Goal: Task Accomplishment & Management: Manage account settings

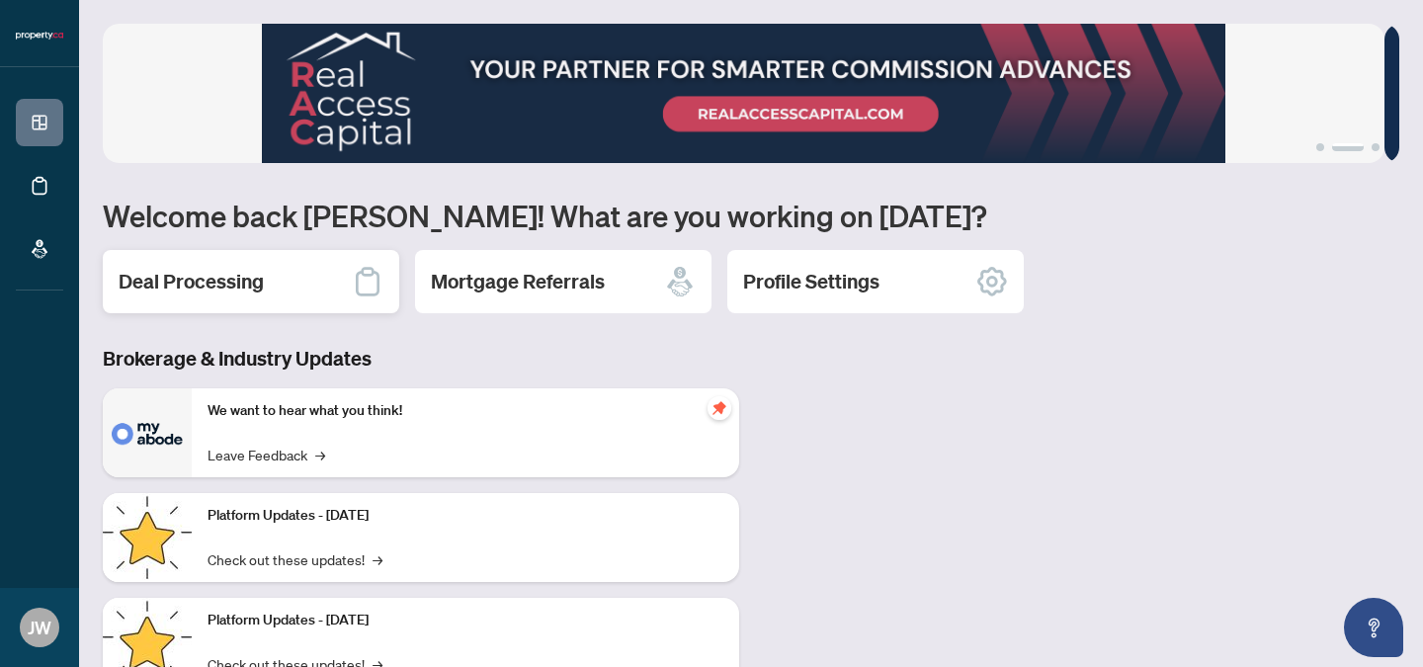
scroll to position [176, 0]
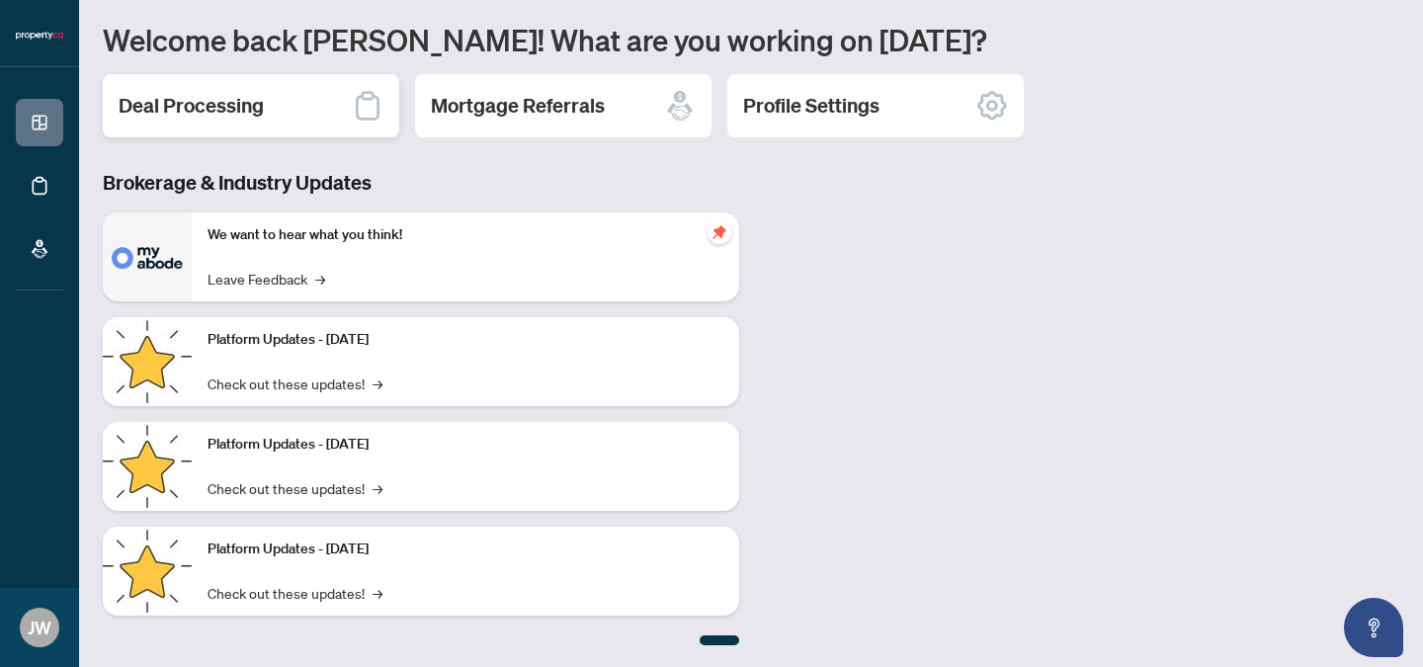
click at [193, 103] on h2 "Deal Processing" at bounding box center [191, 106] width 145 height 28
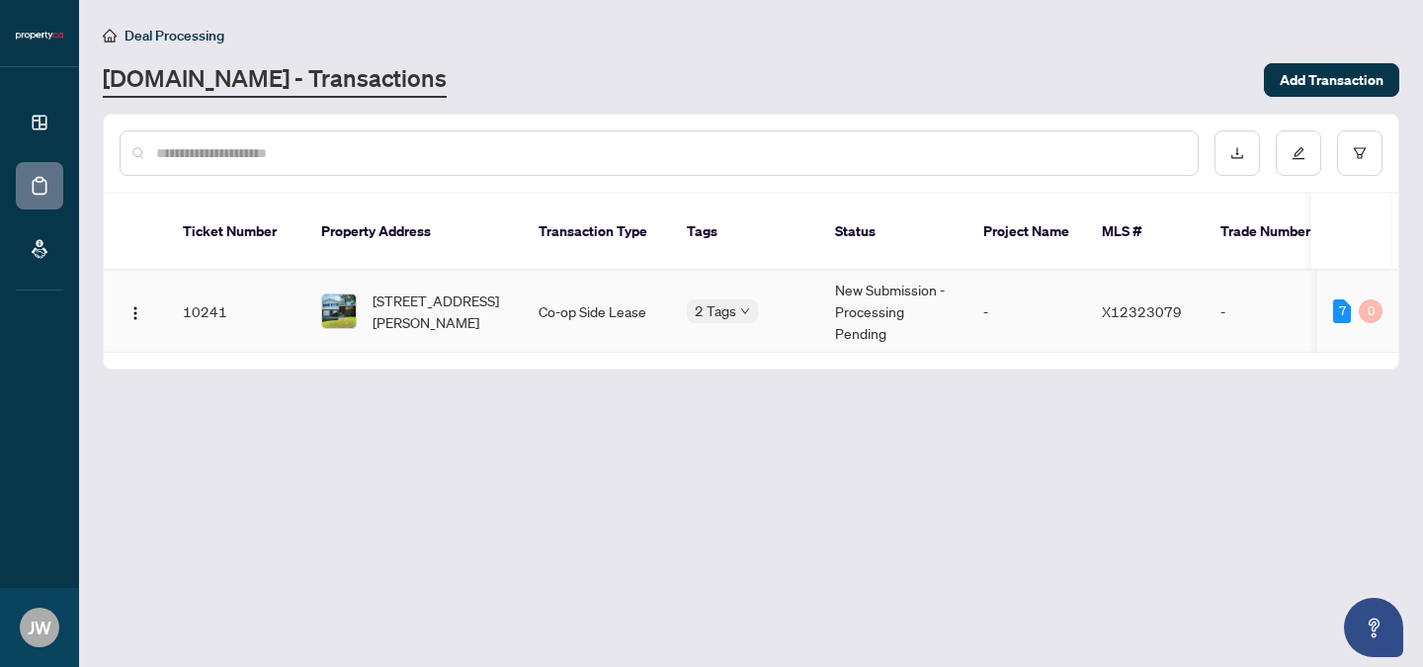
click at [424, 297] on span "[STREET_ADDRESS][PERSON_NAME]" at bounding box center [439, 310] width 134 height 43
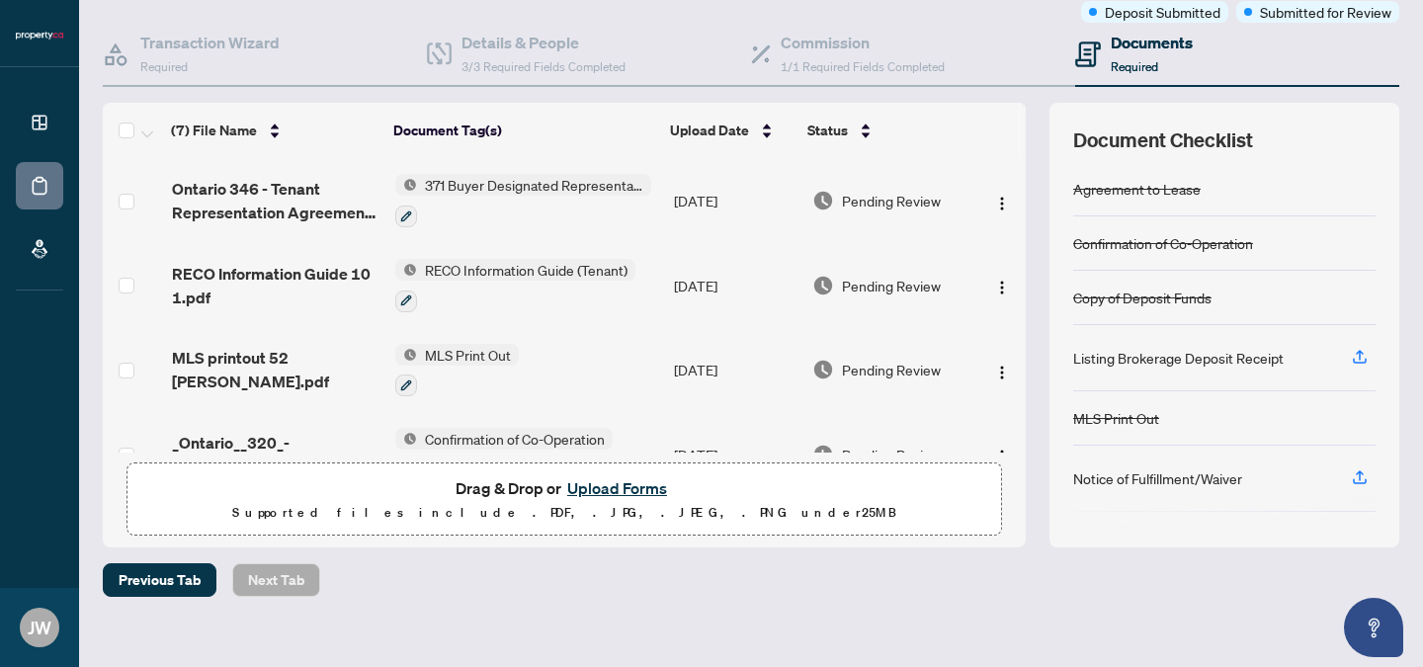
scroll to position [183, 0]
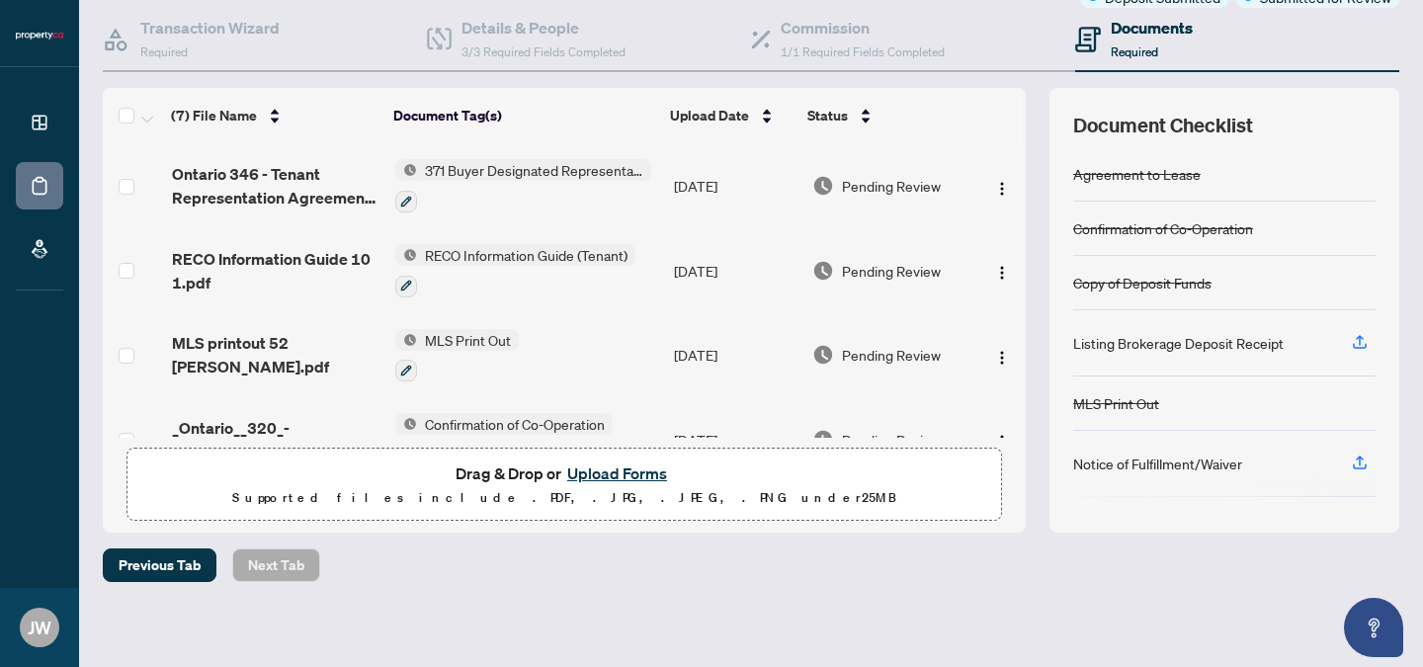
click at [594, 470] on button "Upload Forms" at bounding box center [617, 473] width 112 height 26
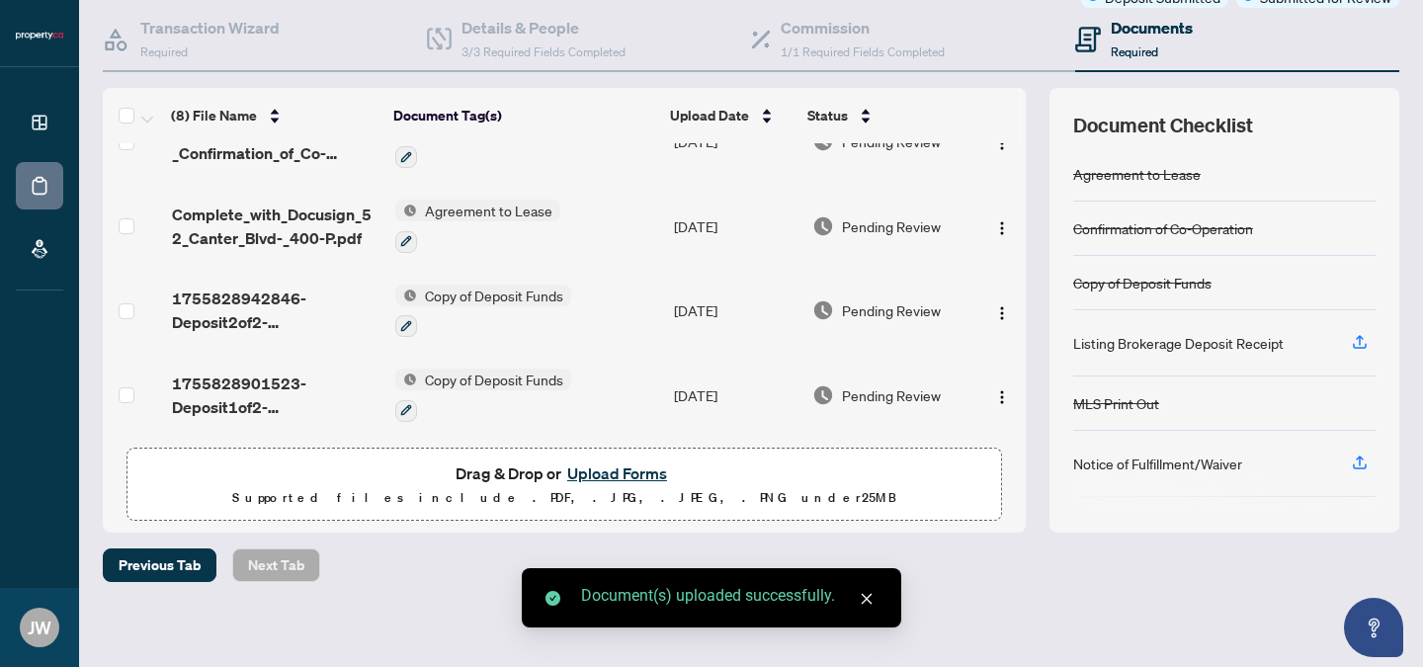
scroll to position [0, 0]
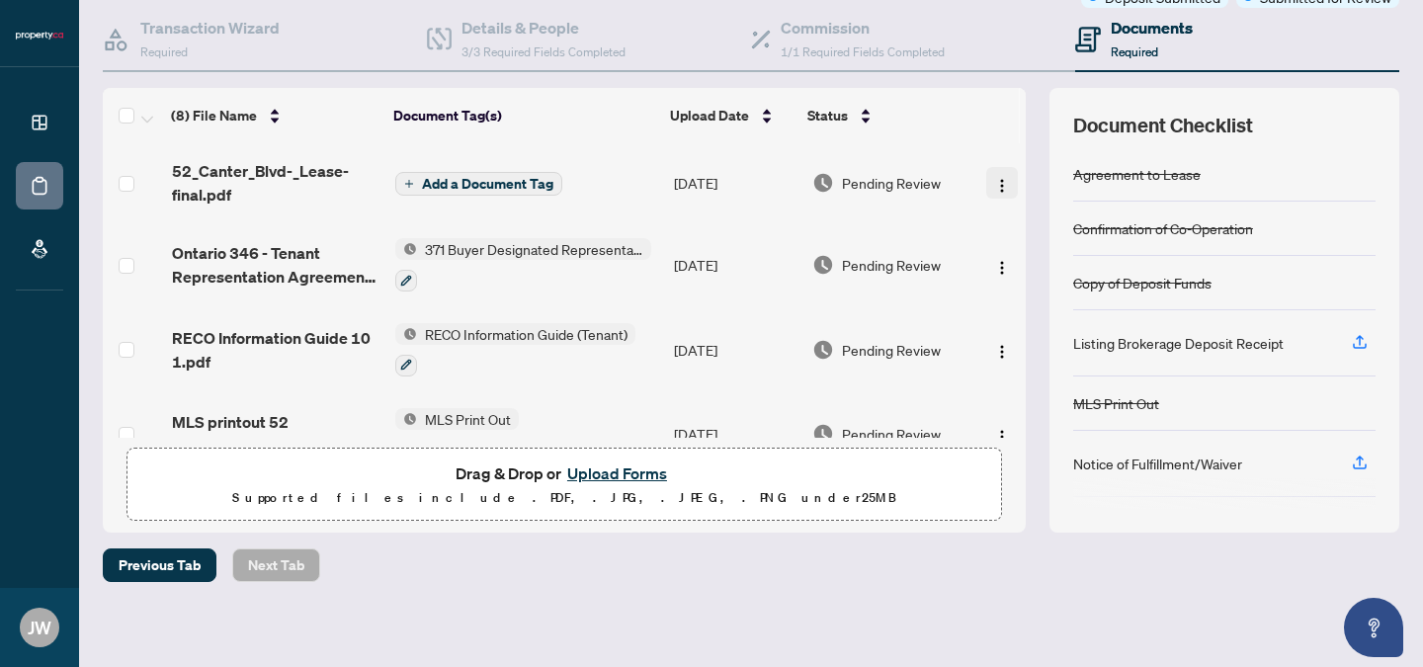
click at [994, 179] on img "button" at bounding box center [1002, 186] width 16 height 16
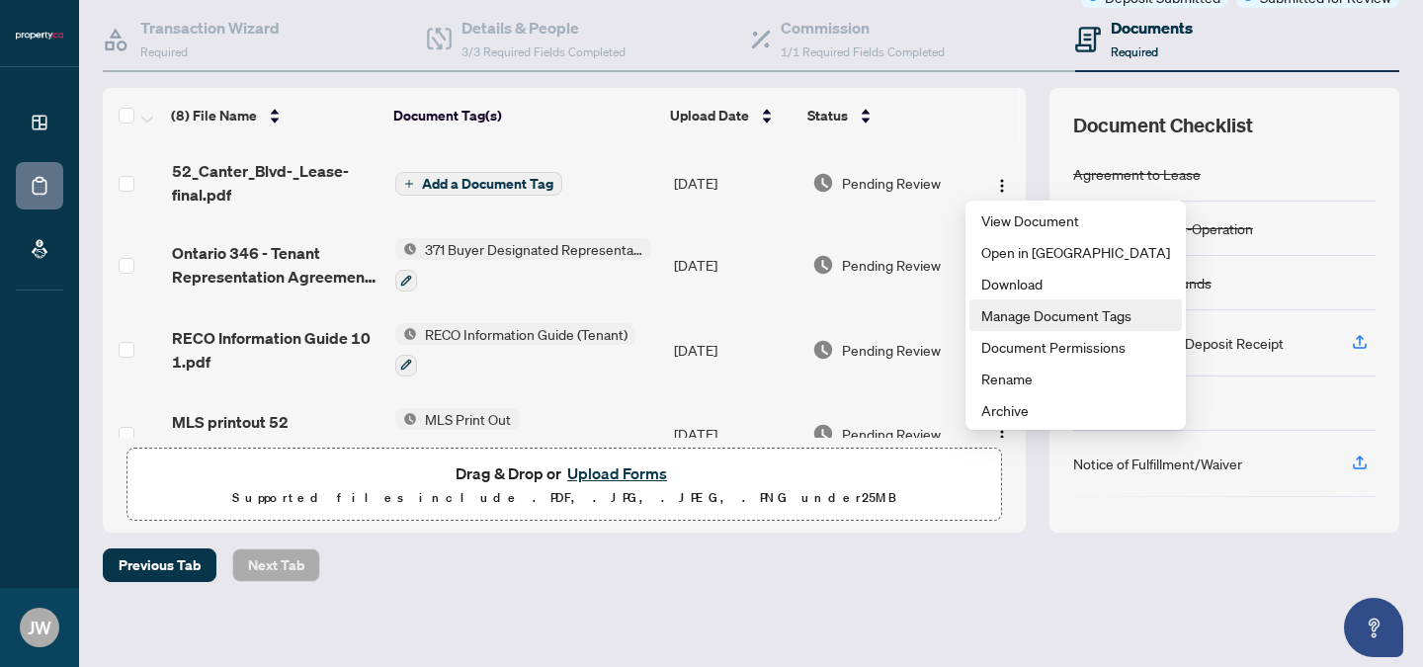
click at [991, 314] on span "Manage Document Tags" at bounding box center [1075, 315] width 189 height 22
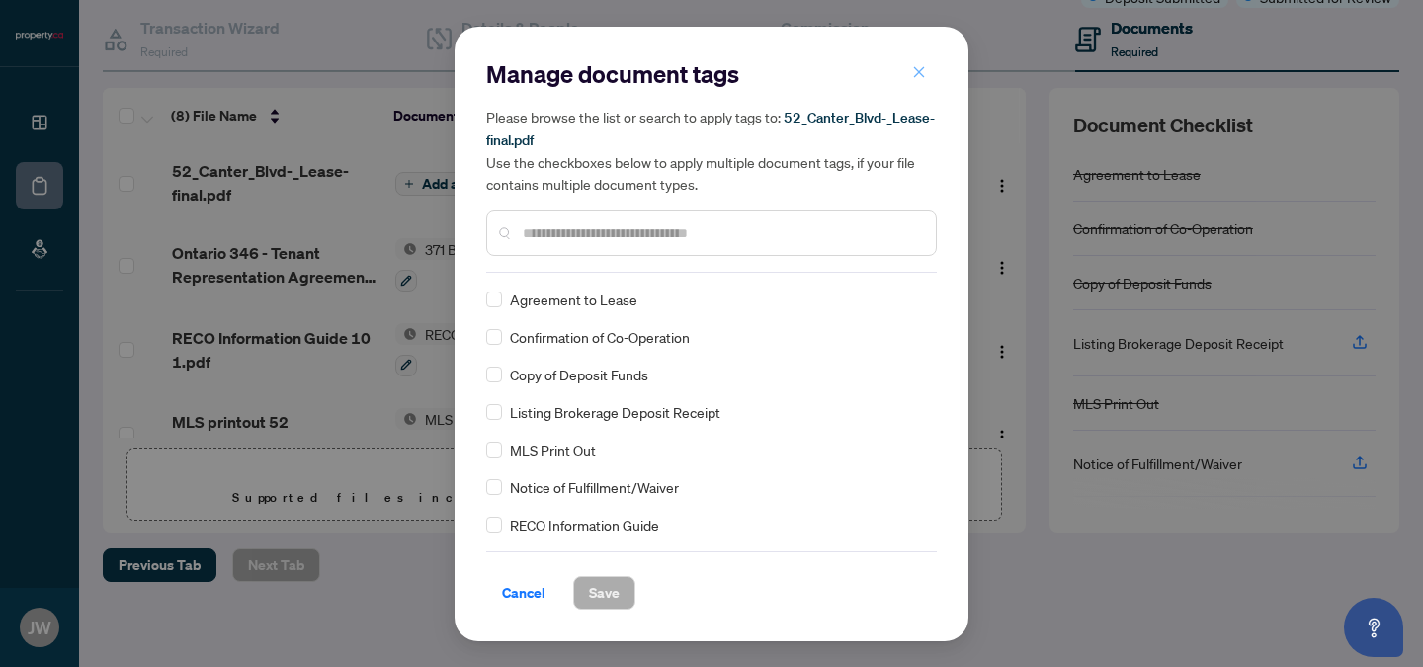
click at [910, 82] on button "button" at bounding box center [919, 73] width 40 height 34
